Goal: Task Accomplishment & Management: Use online tool/utility

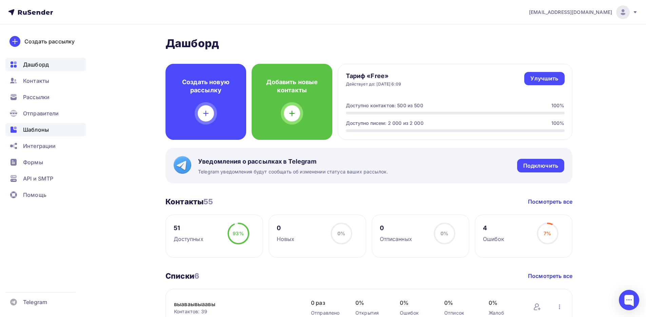
click at [43, 131] on span "Шаблоны" at bounding box center [36, 130] width 26 height 8
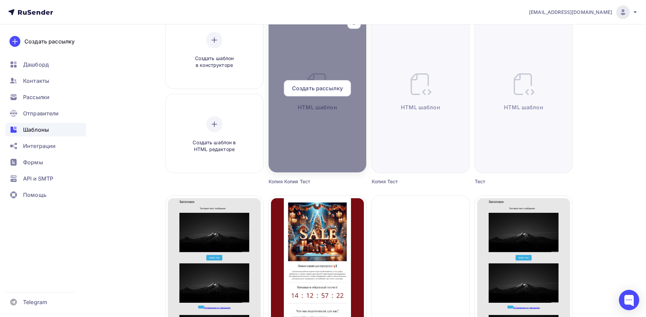
scroll to position [222, 0]
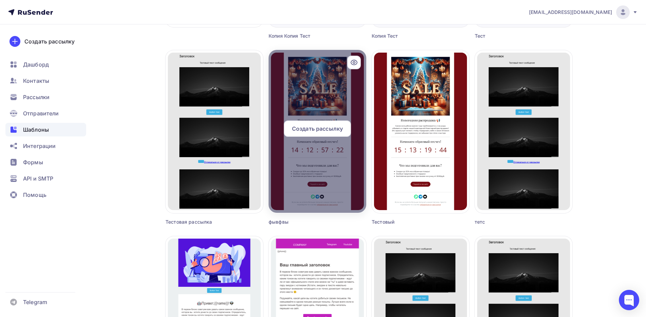
click at [321, 86] on div at bounding box center [318, 131] width 98 height 163
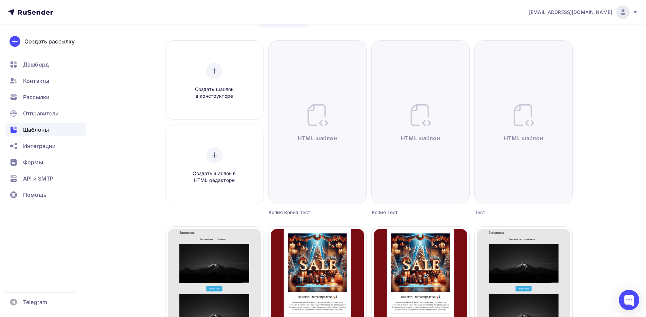
scroll to position [0, 0]
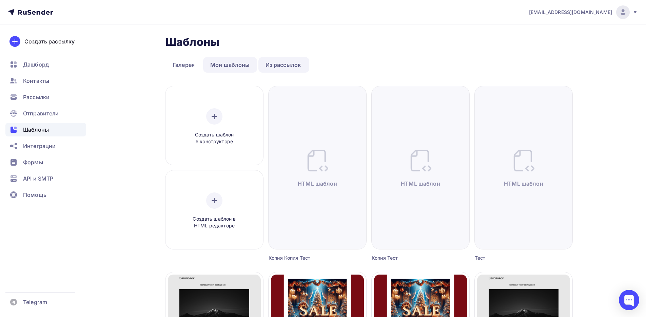
click at [225, 68] on link "Мои шаблоны" at bounding box center [230, 65] width 54 height 16
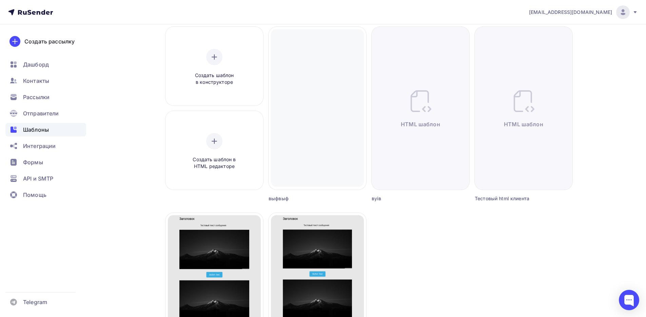
scroll to position [90, 0]
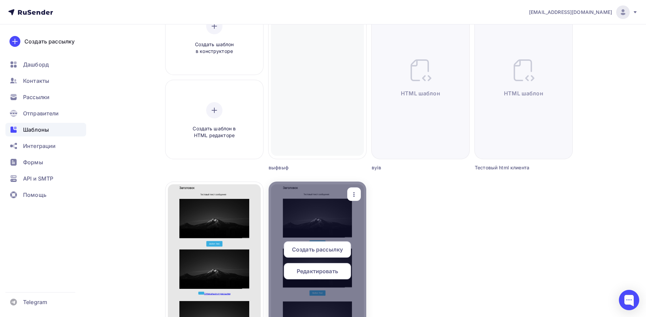
click at [308, 271] on span "Редактировать" at bounding box center [317, 271] width 41 height 8
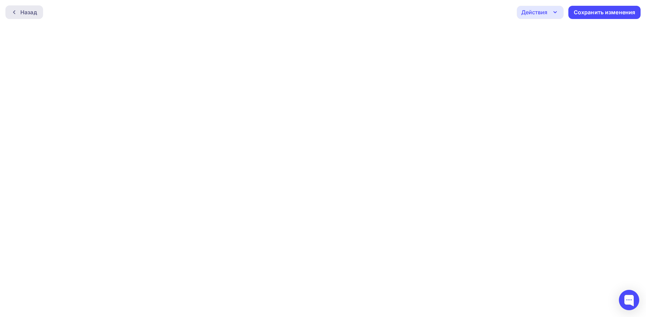
click at [35, 9] on div "Назад" at bounding box center [28, 12] width 17 height 8
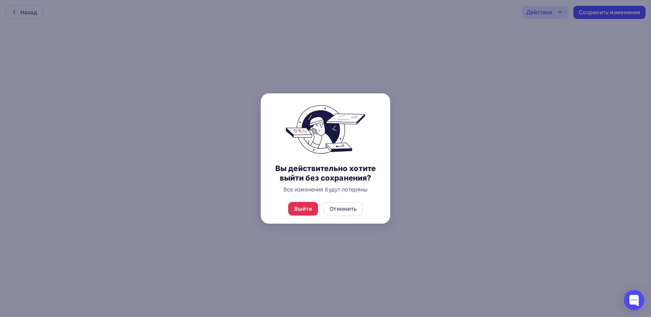
drag, startPoint x: 420, startPoint y: 61, endPoint x: 416, endPoint y: 57, distance: 6.0
click at [420, 61] on div at bounding box center [325, 158] width 651 height 317
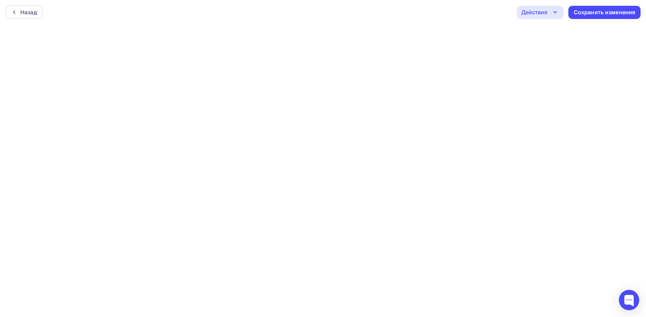
click at [566, 11] on div "Действия Отправить тестовое письмо Предпросмотр Выйти без сохранения Сохранить …" at bounding box center [579, 12] width 124 height 13
click at [560, 11] on div "Действия" at bounding box center [540, 12] width 47 height 13
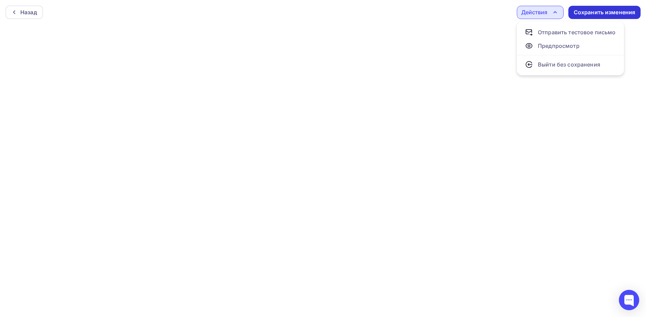
click at [592, 11] on div "Сохранить изменения" at bounding box center [605, 12] width 62 height 8
